Goal: Task Accomplishment & Management: Use online tool/utility

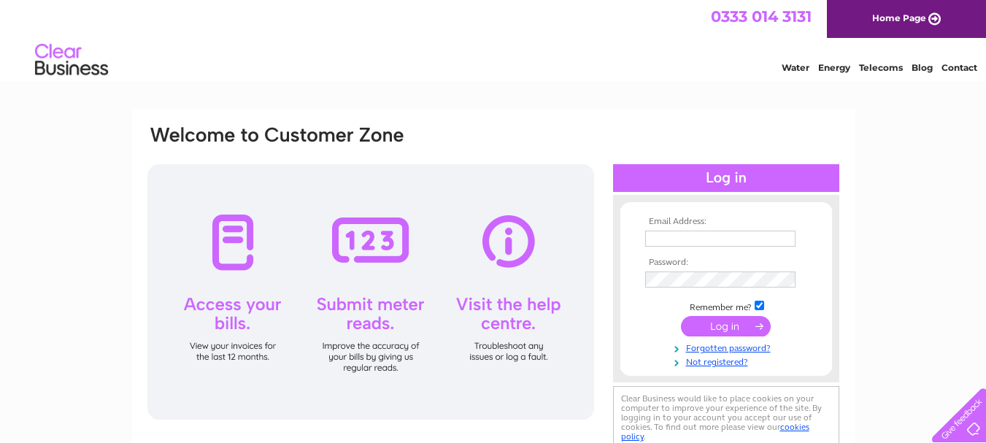
type input "thestruan.calvine@btinternet.com"
click at [726, 326] on input "submit" at bounding box center [726, 326] width 90 height 20
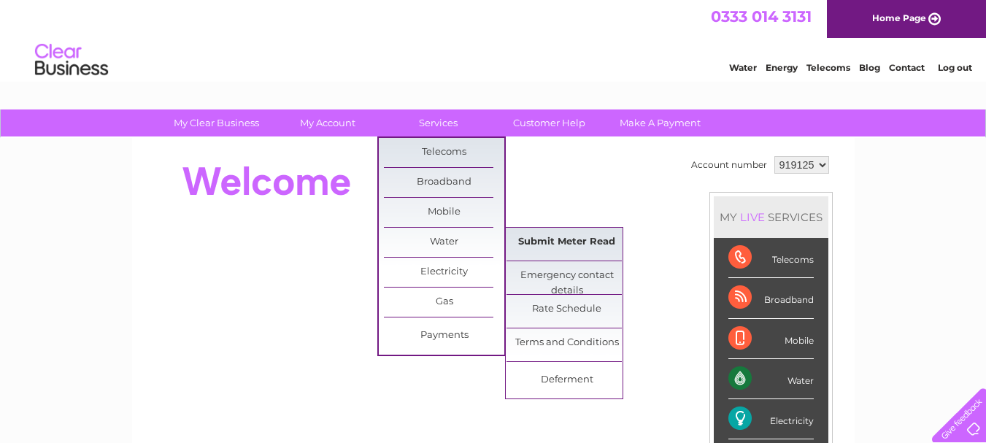
click at [543, 236] on link "Submit Meter Read" at bounding box center [567, 242] width 120 height 29
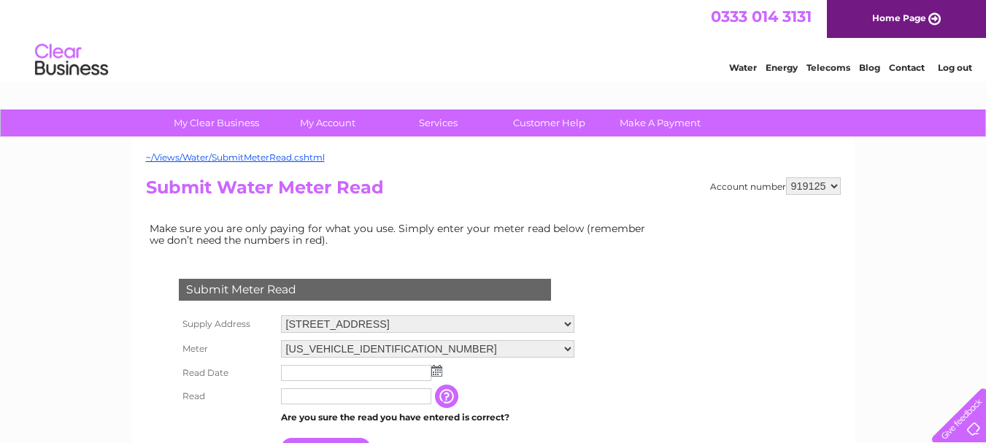
click at [434, 371] on img at bounding box center [437, 371] width 11 height 12
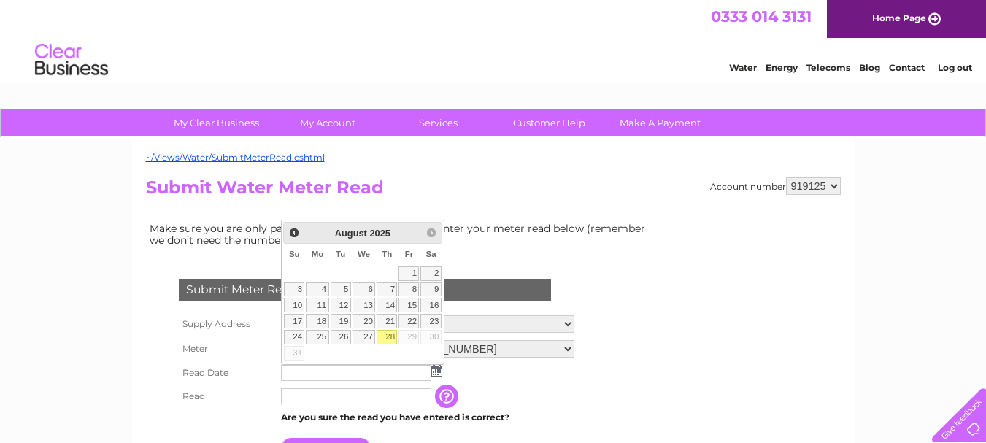
click at [388, 334] on link "28" at bounding box center [387, 337] width 20 height 15
type input "2025/08/28"
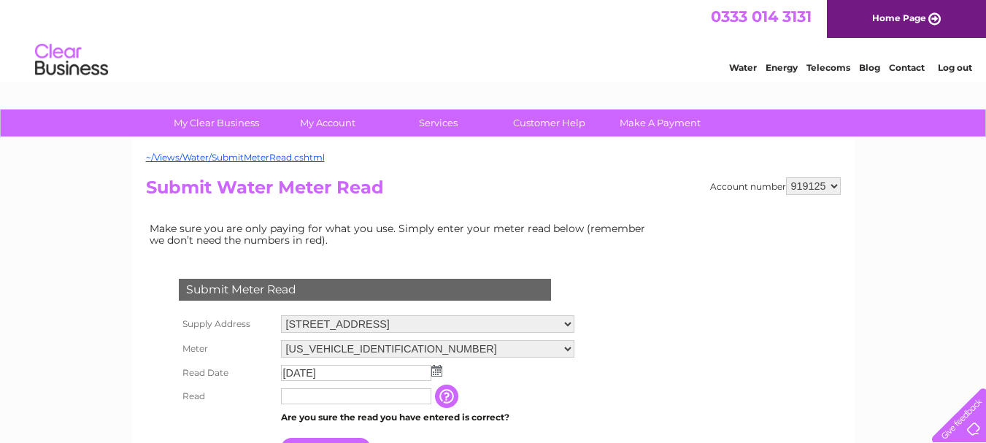
click at [356, 396] on input "text" at bounding box center [356, 396] width 150 height 16
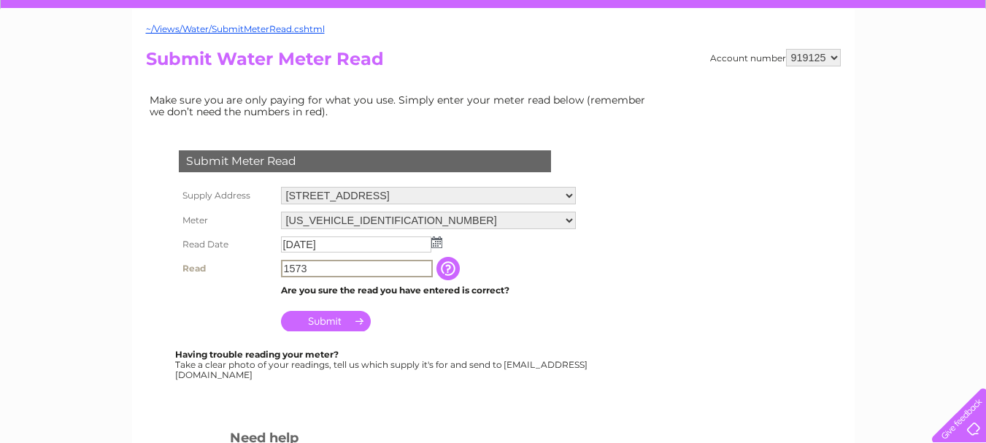
scroll to position [131, 0]
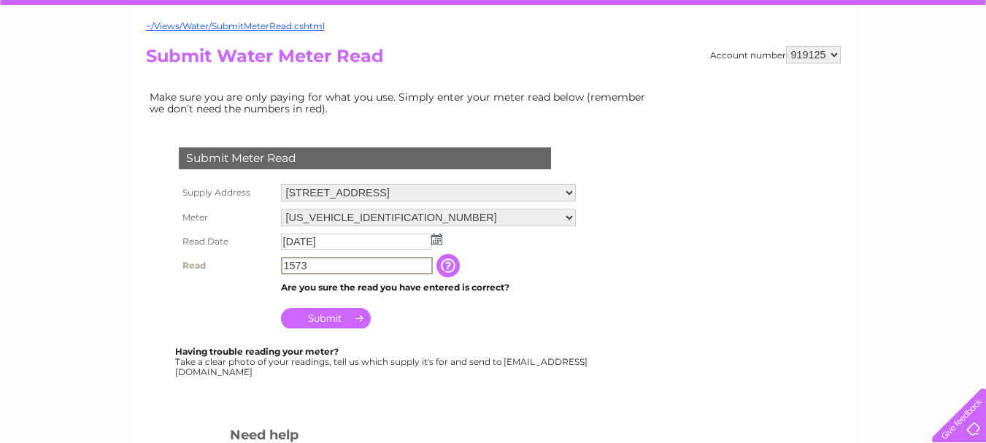
type input "1573"
click at [338, 319] on input "Submit" at bounding box center [326, 318] width 90 height 20
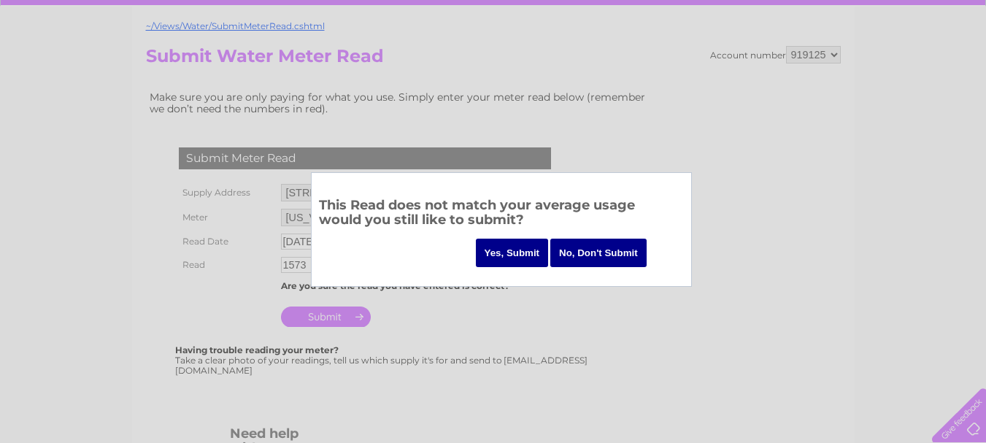
click at [511, 248] on input "Yes, Submit" at bounding box center [512, 253] width 73 height 28
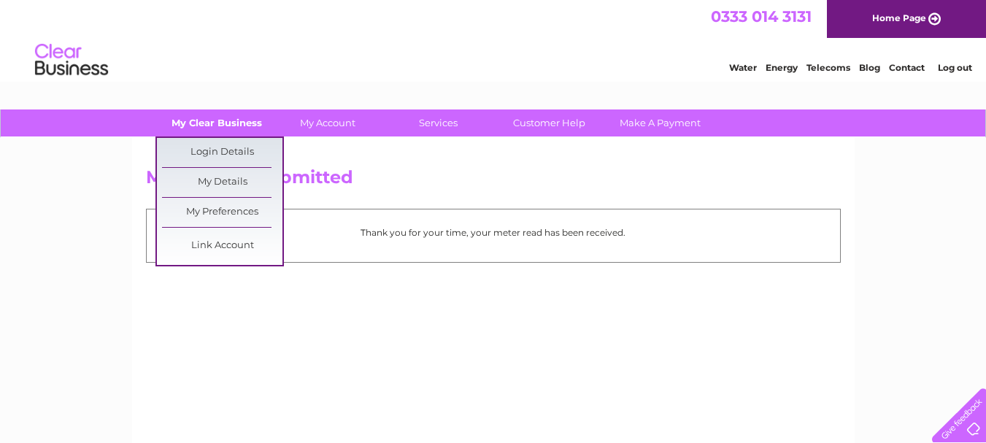
click at [202, 127] on link "My Clear Business" at bounding box center [216, 123] width 120 height 27
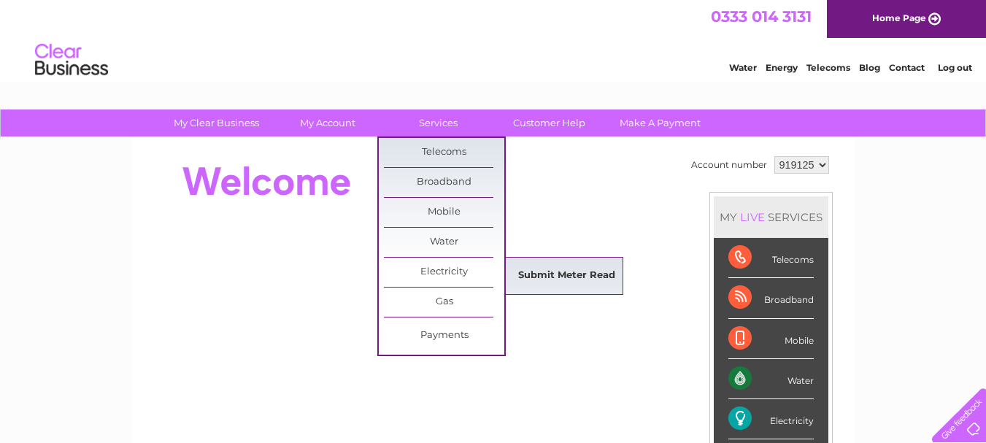
click at [550, 274] on link "Submit Meter Read" at bounding box center [567, 275] width 120 height 29
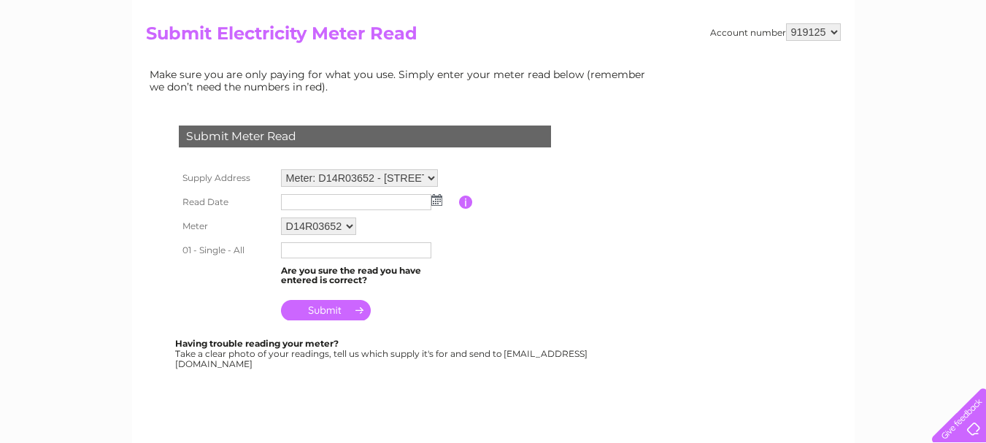
scroll to position [150, 0]
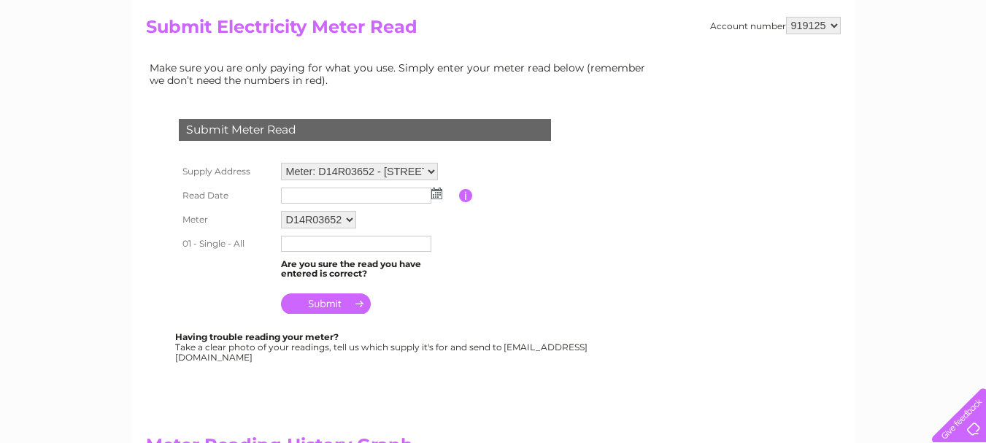
click at [434, 194] on img at bounding box center [437, 194] width 11 height 12
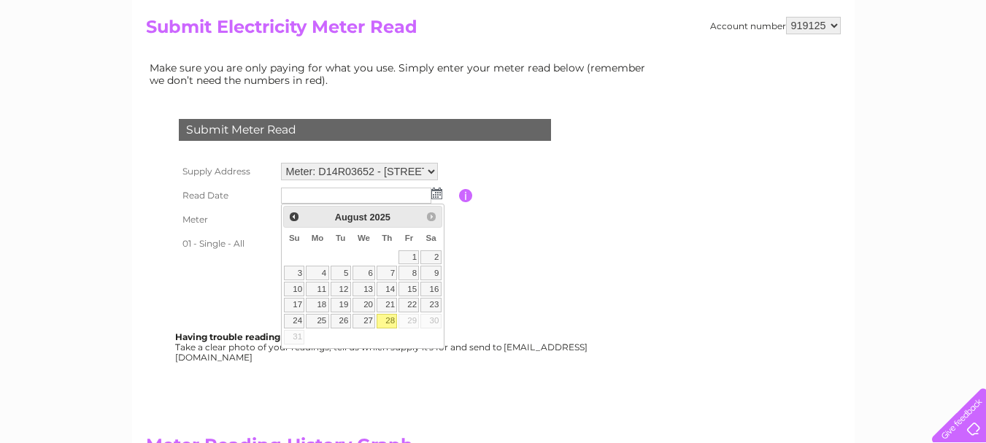
click at [386, 321] on link "28" at bounding box center [387, 321] width 20 height 15
type input "2025/08/28"
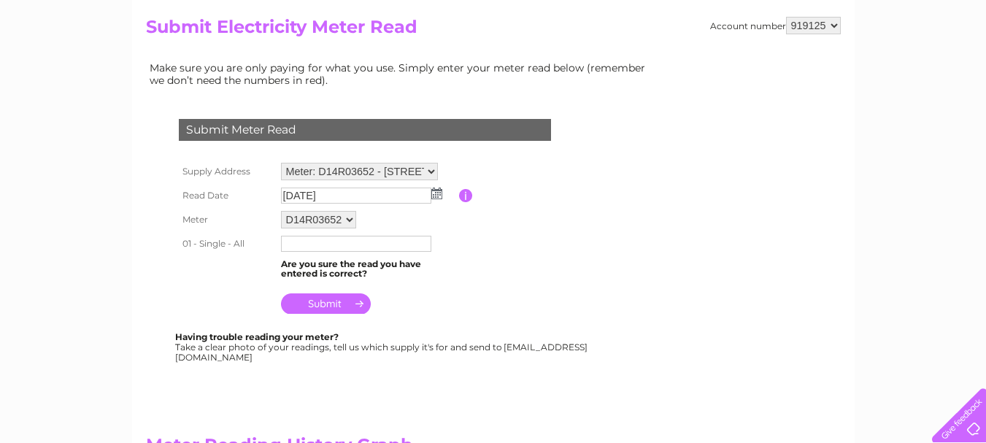
click at [358, 244] on input "text" at bounding box center [356, 244] width 150 height 16
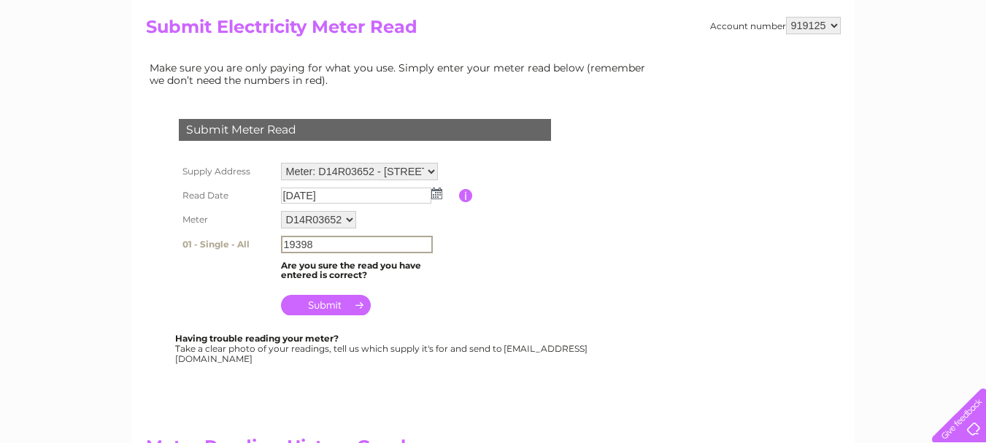
type input "19398"
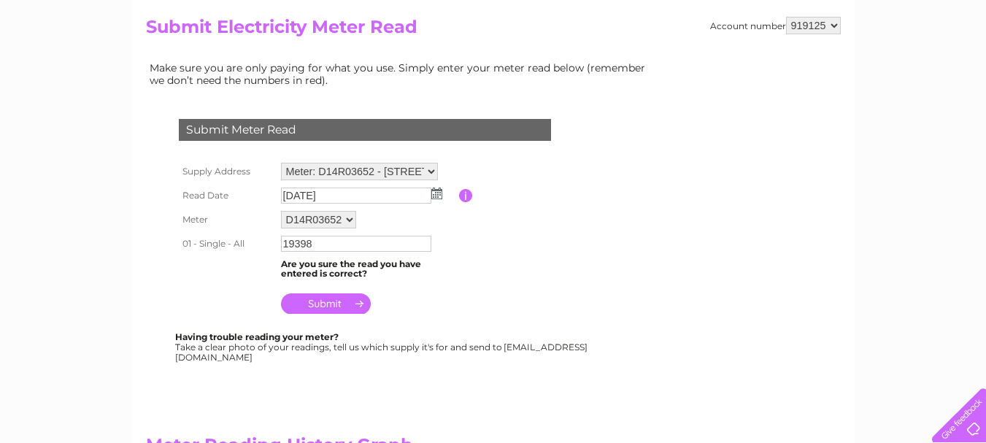
click at [323, 304] on input "submit" at bounding box center [326, 304] width 90 height 20
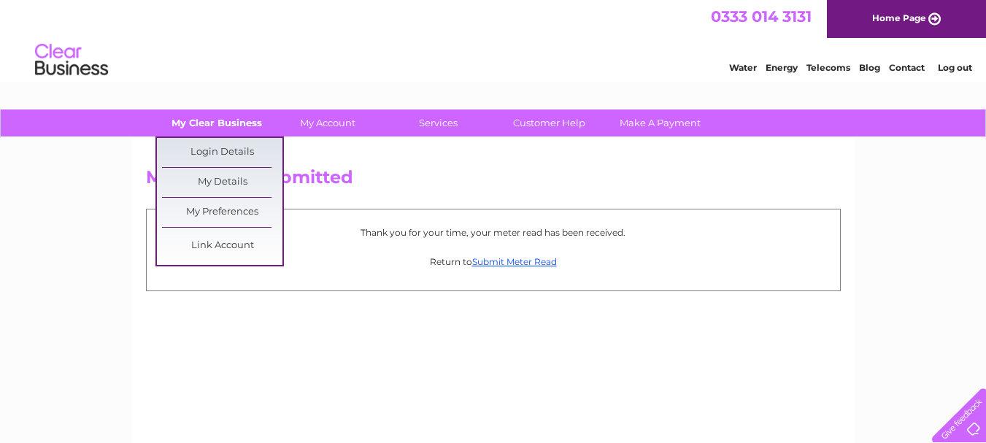
click at [221, 125] on link "My Clear Business" at bounding box center [216, 123] width 120 height 27
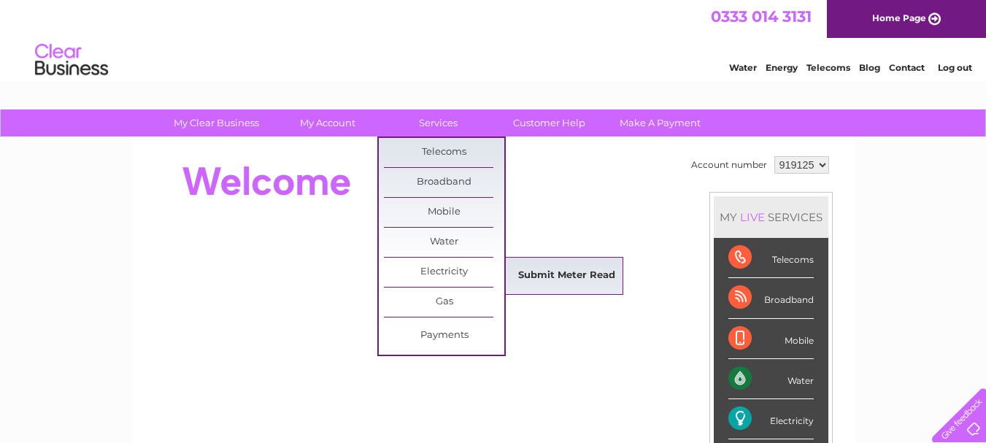
click at [537, 272] on link "Submit Meter Read" at bounding box center [567, 275] width 120 height 29
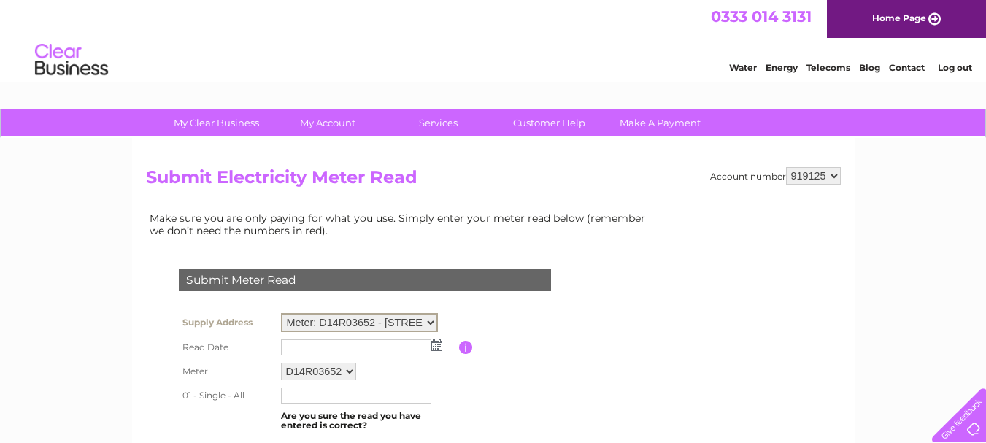
click at [432, 321] on select "Meter: D14R03652 - The Struan Inn, Calvine, Pitlochry, PH18 5UB Meter: 8068503/…" at bounding box center [359, 322] width 157 height 19
select select "131558"
click at [281, 313] on select "Meter: D14R03652 - The Struan Inn, Calvine, Pitlochry, PH18 5UB Meter: 8068503/…" at bounding box center [359, 322] width 157 height 19
click at [434, 345] on img at bounding box center [437, 344] width 11 height 12
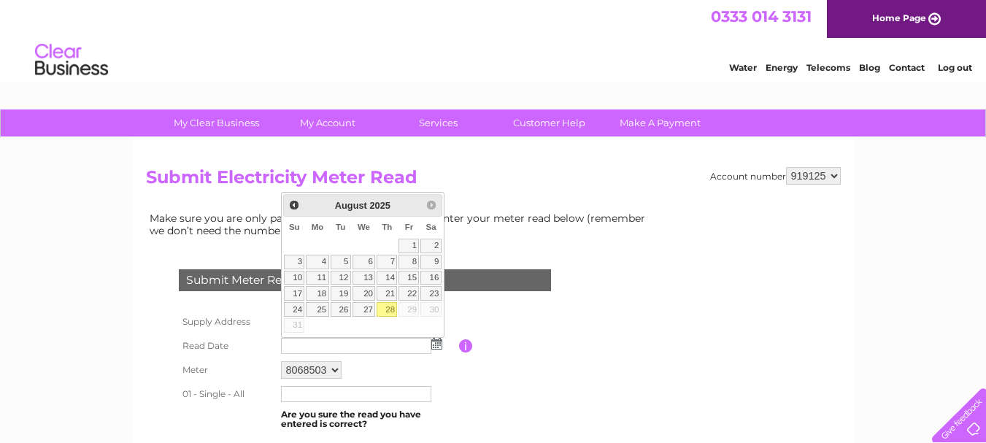
click at [386, 310] on link "28" at bounding box center [387, 309] width 20 height 15
type input "[DATE]"
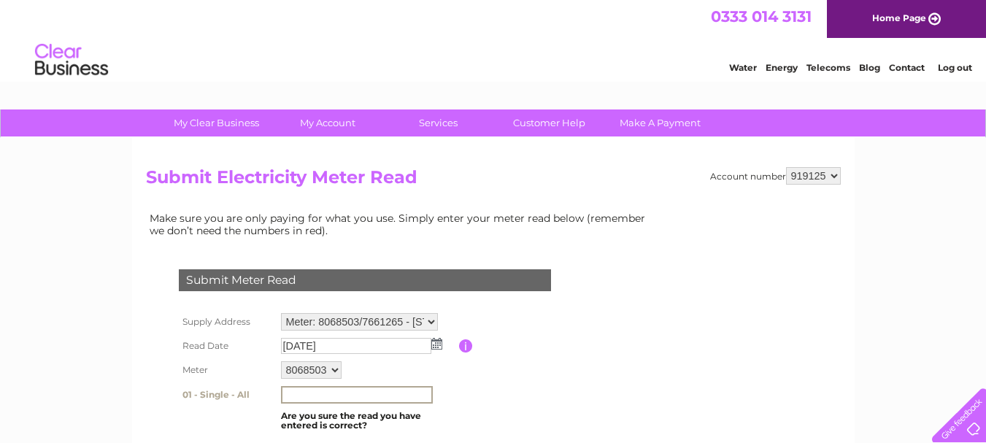
click at [348, 393] on input "text" at bounding box center [357, 395] width 152 height 18
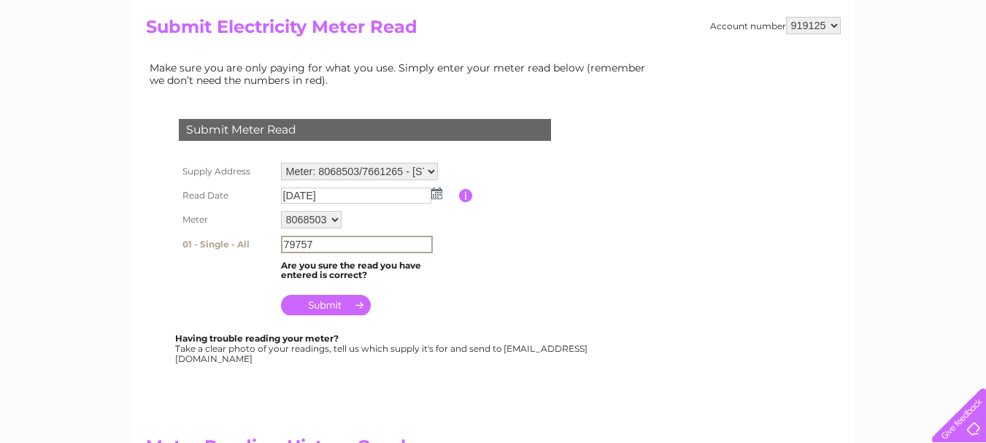
scroll to position [159, 0]
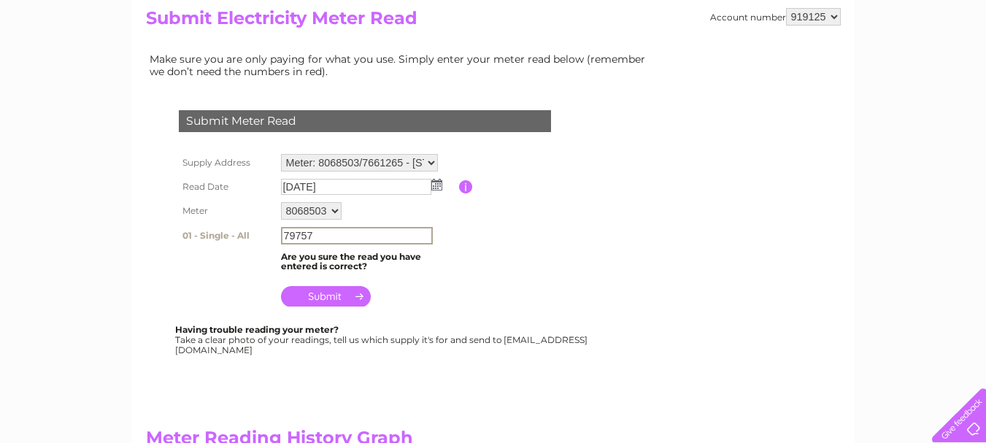
type input "79757"
click at [329, 299] on input "submit" at bounding box center [326, 295] width 90 height 20
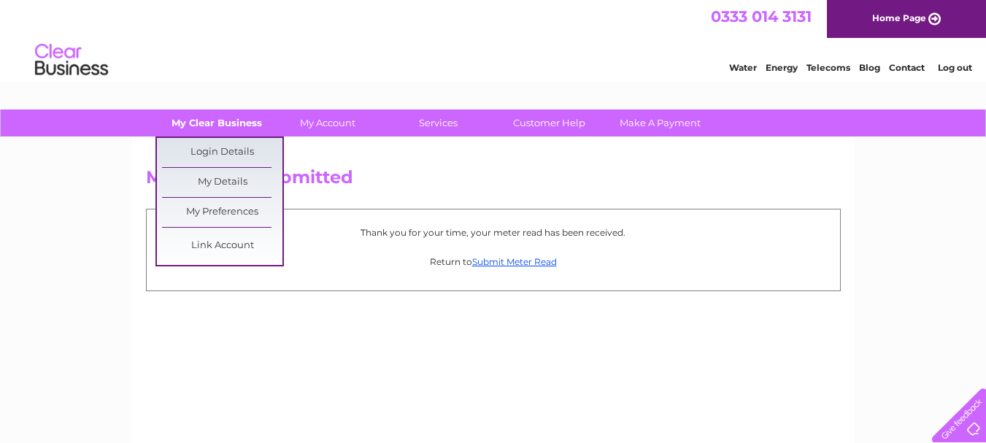
click at [245, 123] on link "My Clear Business" at bounding box center [216, 123] width 120 height 27
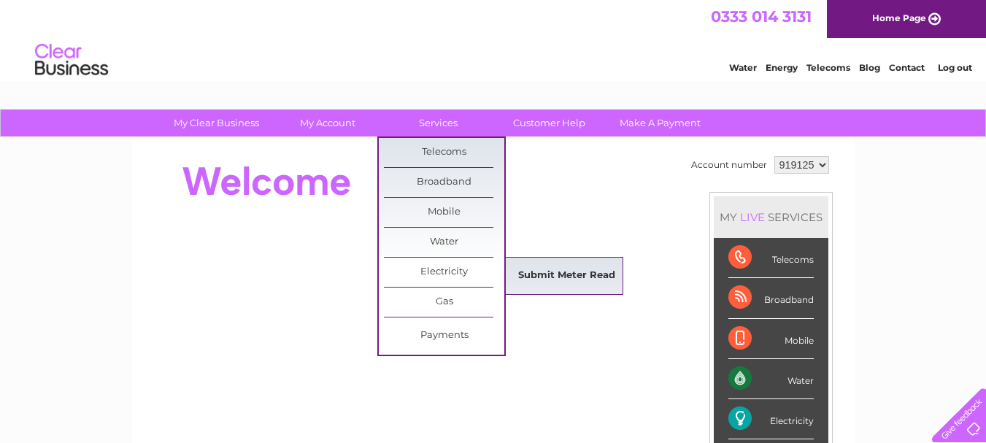
click at [554, 271] on link "Submit Meter Read" at bounding box center [567, 275] width 120 height 29
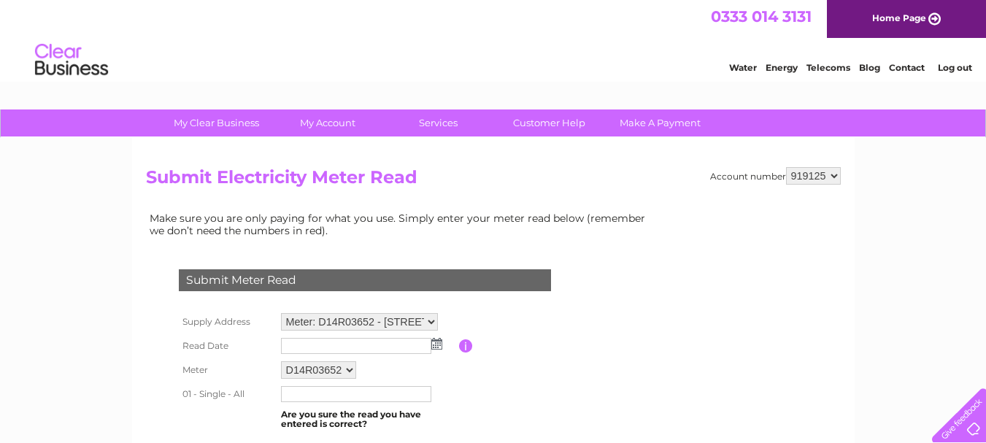
click at [434, 345] on img at bounding box center [437, 344] width 11 height 12
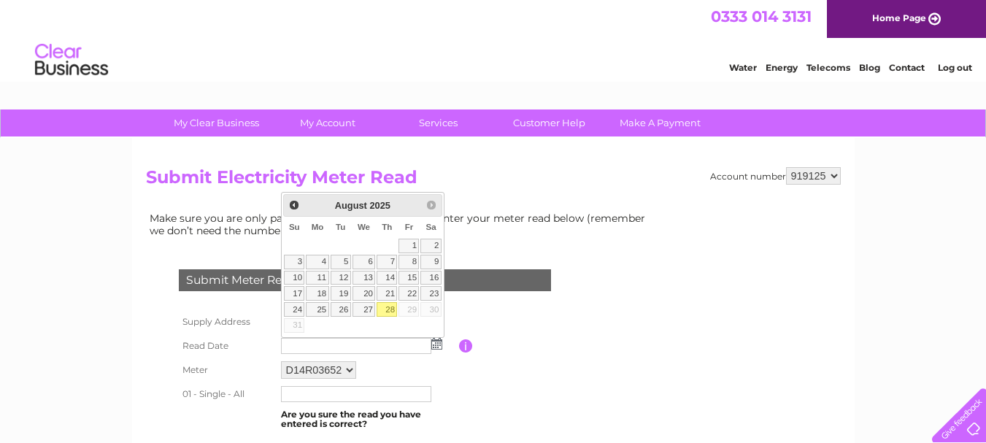
click at [388, 309] on link "28" at bounding box center [387, 309] width 20 height 15
type input "2025/08/28"
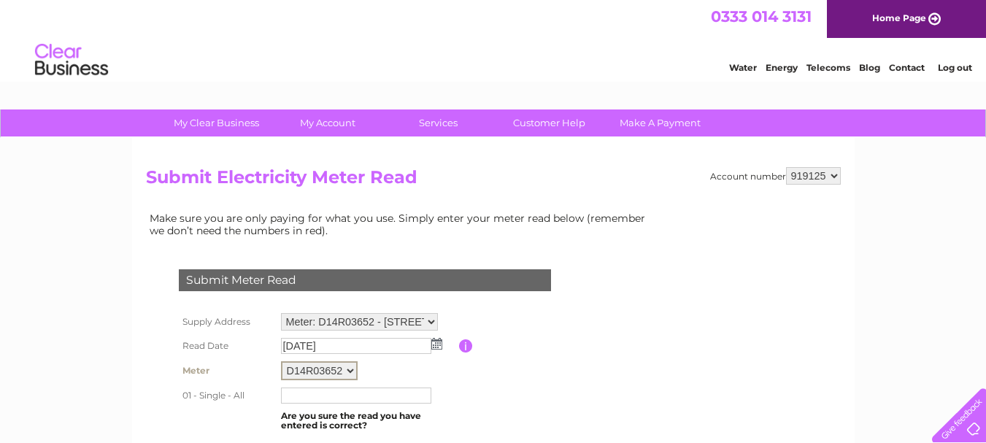
click at [351, 370] on select "D14R03652" at bounding box center [319, 370] width 77 height 19
click at [390, 379] on td "D14R03652" at bounding box center [368, 370] width 182 height 25
click at [346, 373] on select "D14R03652" at bounding box center [319, 370] width 77 height 19
click at [399, 378] on td "D14R03652" at bounding box center [368, 370] width 182 height 25
click at [430, 323] on select "Meter: D14R03652 - The Struan Inn, Calvine, Pitlochry, PH18 5UB Meter: 8068503/…" at bounding box center [359, 322] width 157 height 18
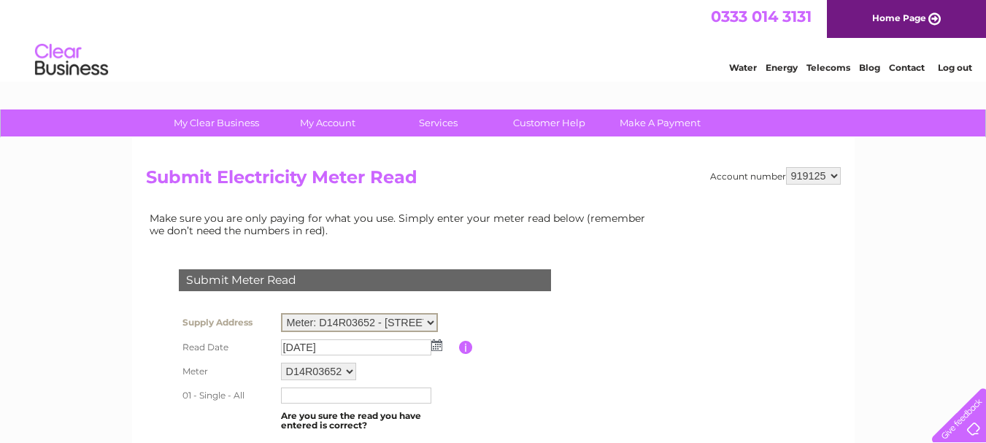
select select "131558"
click at [281, 313] on select "Meter: D14R03652 - The Struan Inn, Calvine, Pitlochry, PH18 5UB Meter: 8068503/…" at bounding box center [359, 322] width 157 height 19
click at [437, 342] on img at bounding box center [437, 344] width 11 height 12
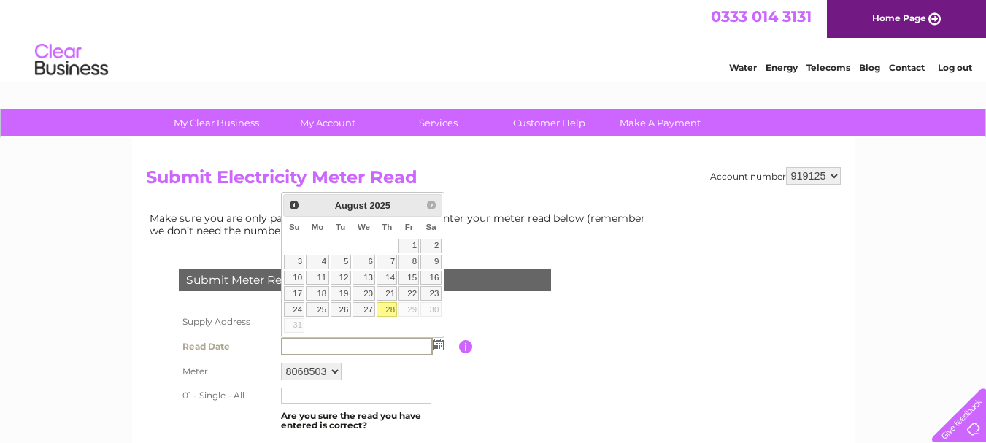
click at [390, 309] on link "28" at bounding box center [387, 309] width 20 height 15
type input "[DATE]"
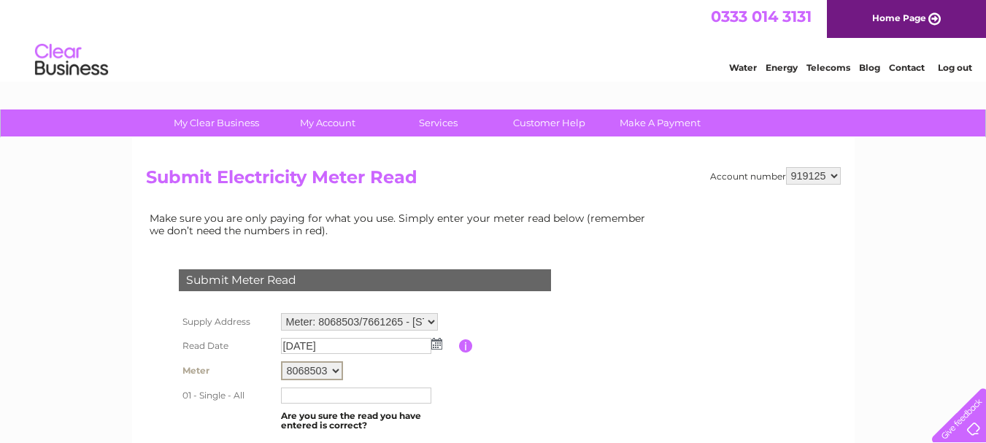
click at [337, 370] on select "8068503 7661265" at bounding box center [312, 370] width 62 height 19
select select "169408"
click at [281, 361] on select "8068503 7661265" at bounding box center [312, 370] width 62 height 19
click at [353, 396] on input "text" at bounding box center [356, 396] width 150 height 16
click at [435, 342] on img at bounding box center [437, 344] width 11 height 12
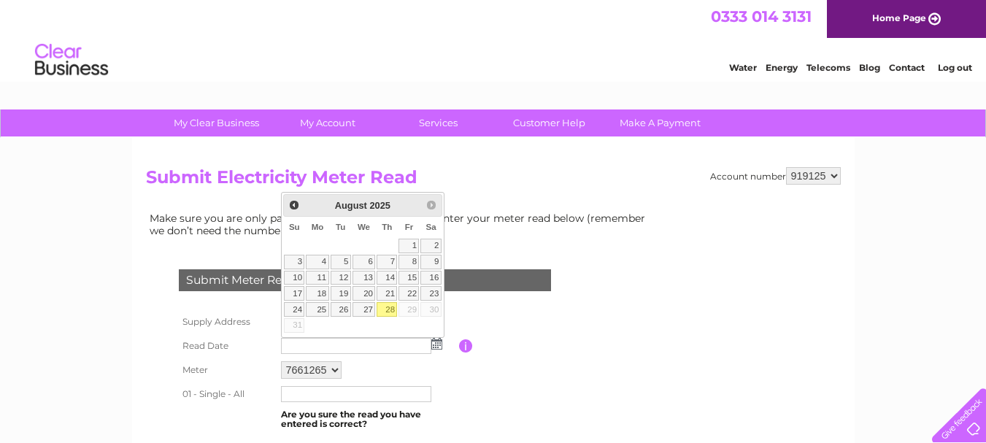
click at [386, 311] on link "28" at bounding box center [387, 309] width 20 height 15
type input "[DATE]"
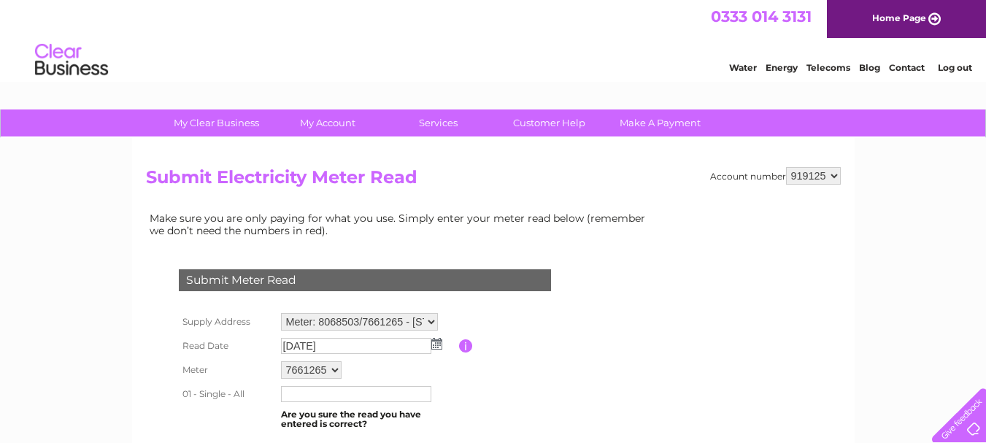
click at [342, 392] on input "text" at bounding box center [356, 394] width 150 height 16
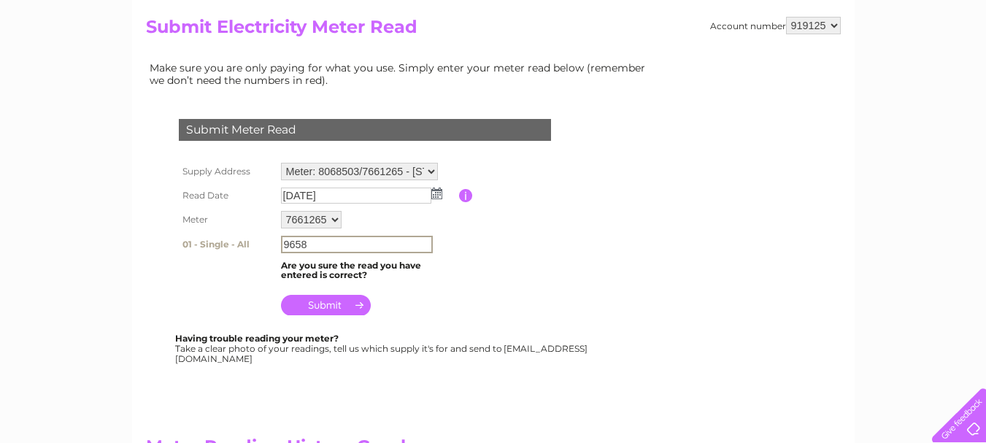
scroll to position [153, 0]
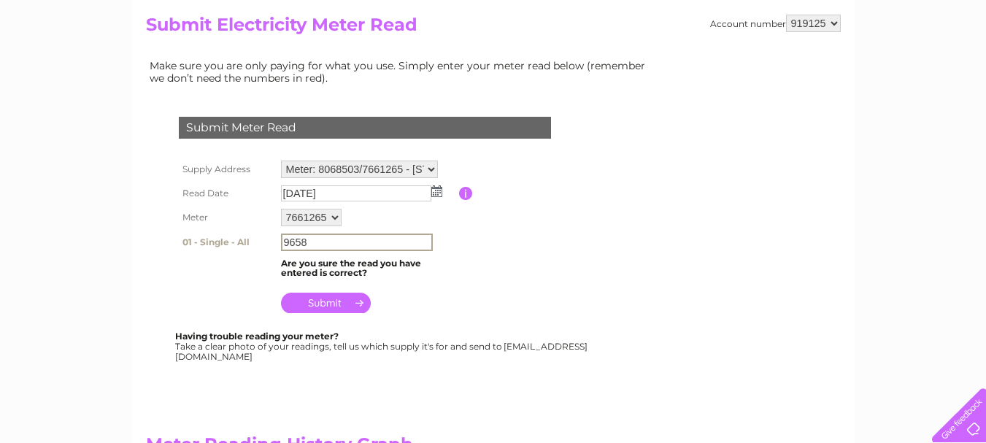
type input "9658"
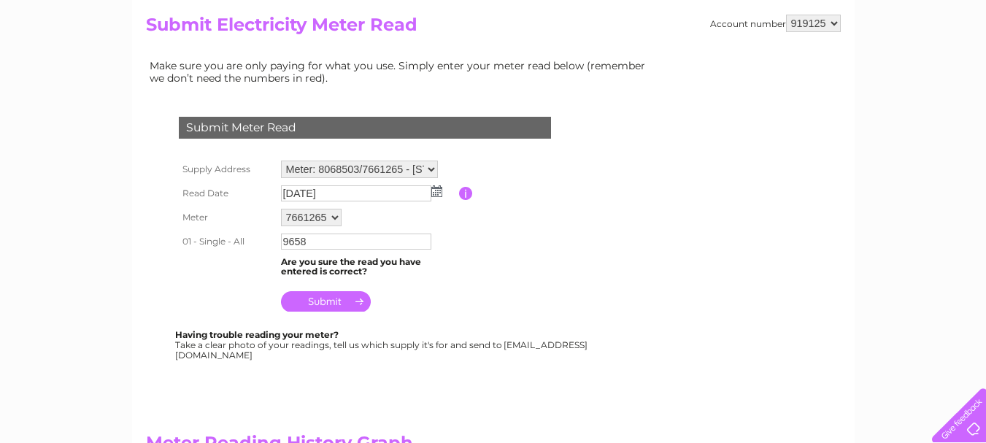
click at [333, 303] on input "submit" at bounding box center [326, 301] width 90 height 20
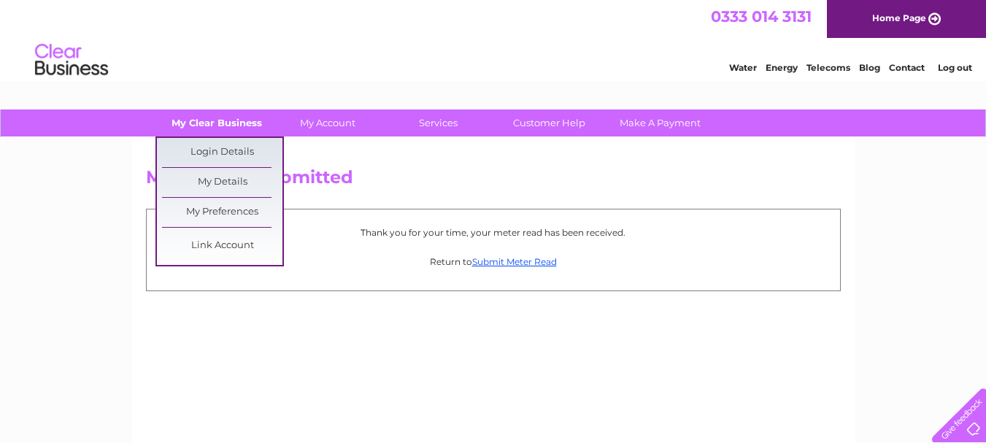
click at [204, 121] on link "My Clear Business" at bounding box center [216, 123] width 120 height 27
